Goal: Communication & Community: Answer question/provide support

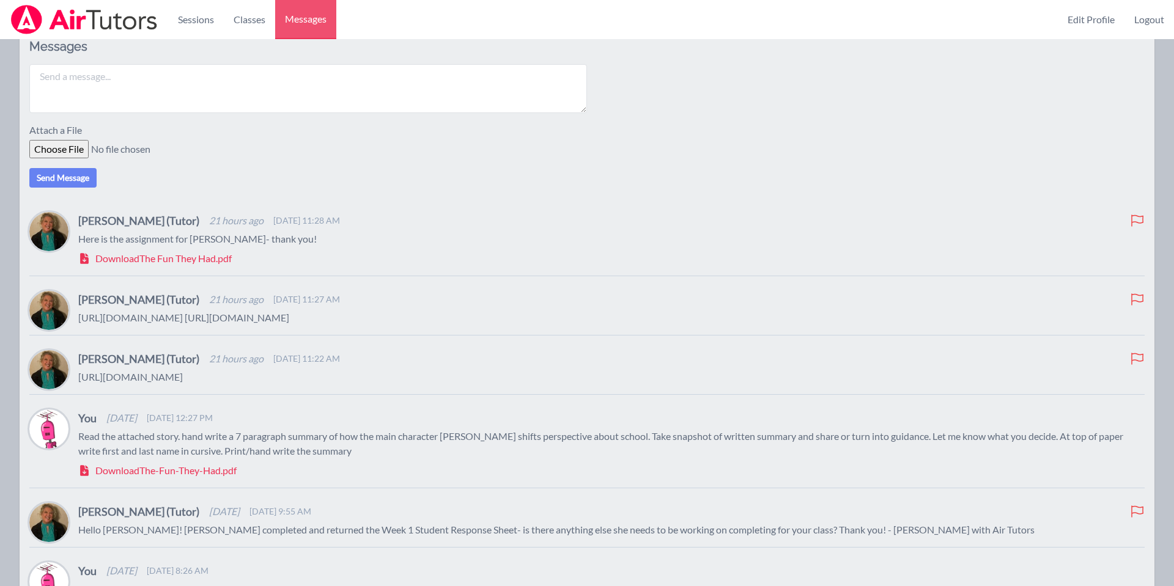
scroll to position [201, 0]
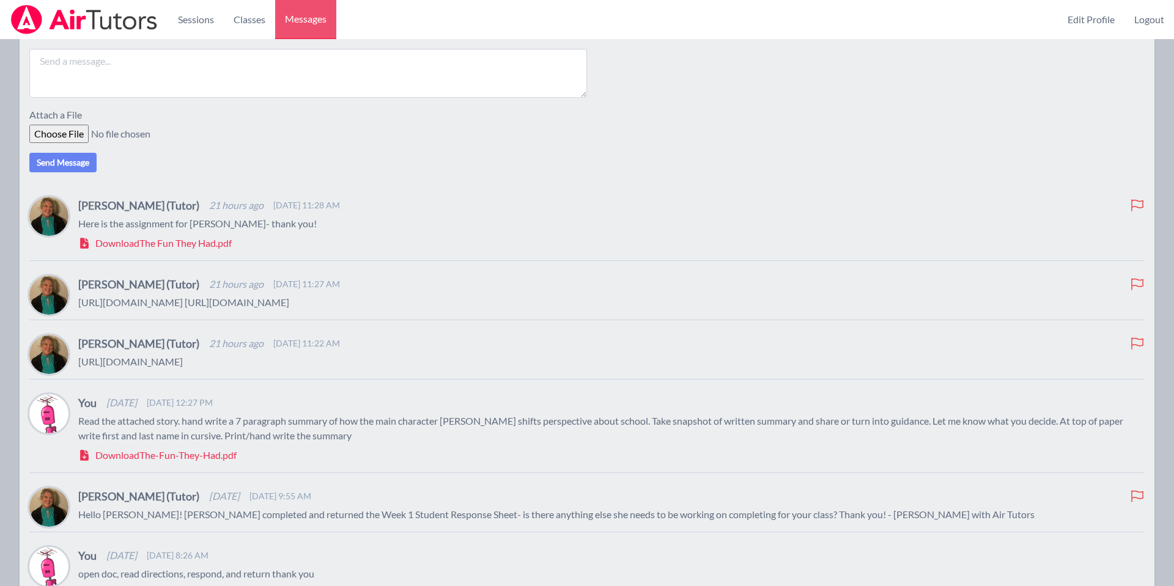
click at [125, 68] on textarea at bounding box center [308, 73] width 558 height 49
click at [175, 64] on textarea "Please see the message sent [DATE]" at bounding box center [308, 73] width 558 height 49
click at [193, 63] on textarea "Please see the message sent [DATE]" at bounding box center [308, 73] width 558 height 49
click at [189, 62] on textarea "Please see the message sent September 15" at bounding box center [308, 73] width 558 height 49
click at [189, 59] on textarea "Please see the message sent September 15" at bounding box center [308, 73] width 558 height 49
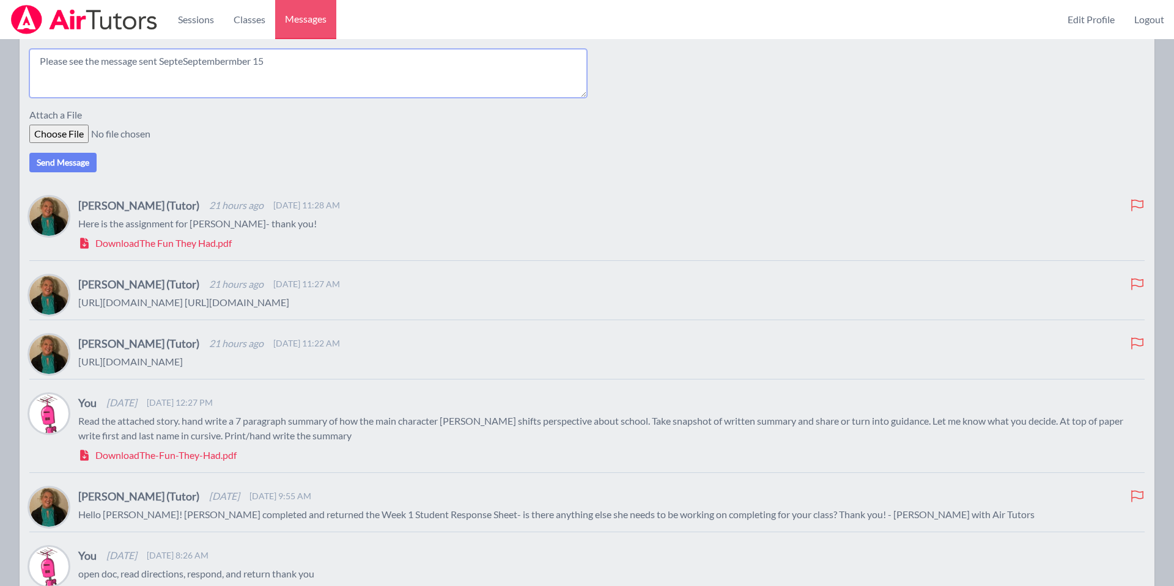
click at [257, 56] on textarea "Please see the message sent SepteSeptembermber 15" at bounding box center [308, 73] width 558 height 49
click at [186, 62] on textarea "Please see the message sent SepteSeptember15" at bounding box center [308, 73] width 558 height 49
click at [242, 60] on textarea "Please see the message sent September15" at bounding box center [308, 73] width 558 height 49
drag, startPoint x: 209, startPoint y: 62, endPoint x: 217, endPoint y: 62, distance: 7.9
click at [210, 62] on textarea "Please see the message sent September15" at bounding box center [308, 73] width 558 height 49
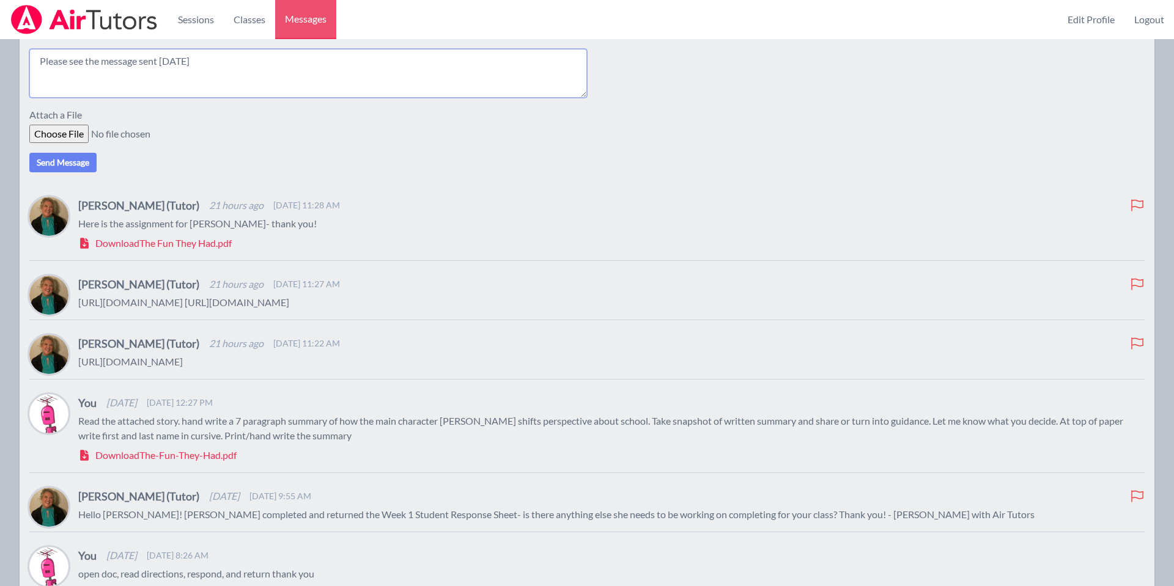
click at [232, 62] on textarea "Please see the message sent September 15" at bounding box center [308, 73] width 558 height 49
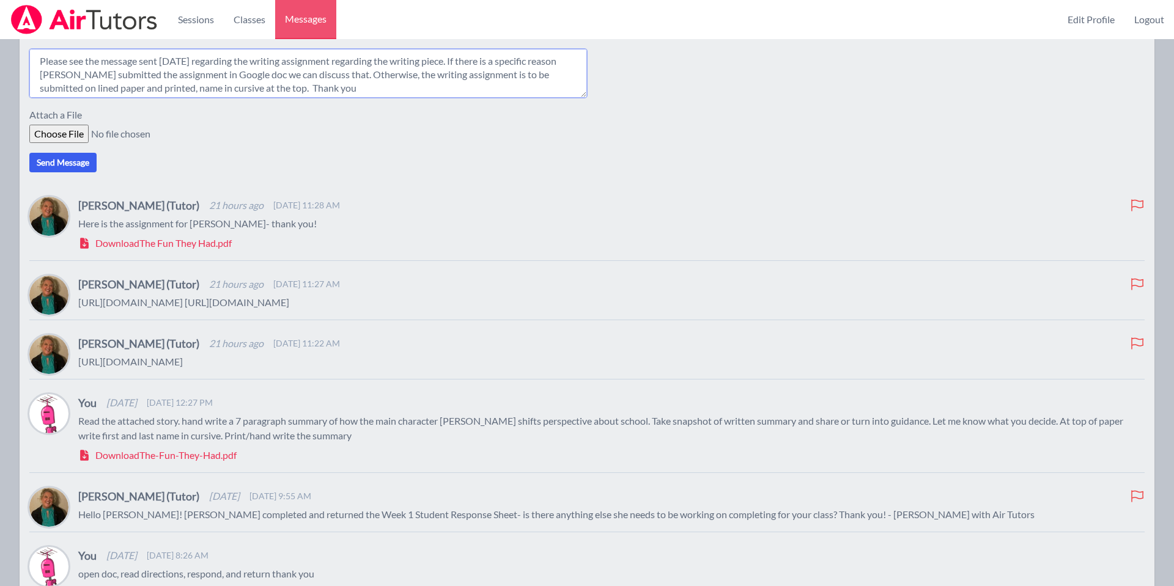
type textarea "Please see the message sent September 15 regarding the writing assignment regar…"
click at [69, 166] on button "Send Message" at bounding box center [62, 163] width 67 height 20
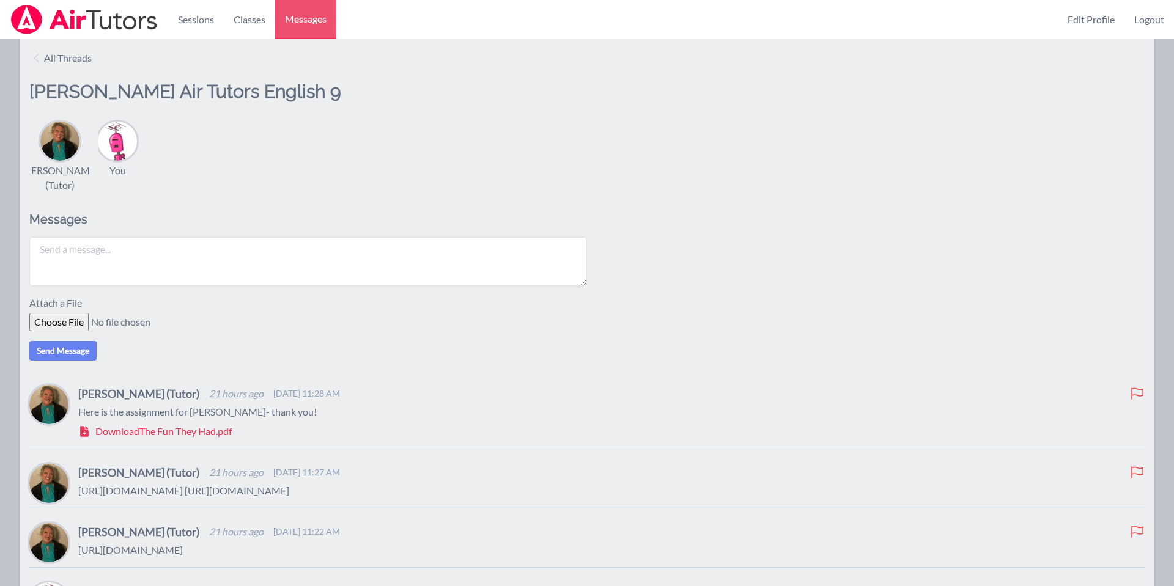
scroll to position [0, 0]
